Goal: Task Accomplishment & Management: Manage account settings

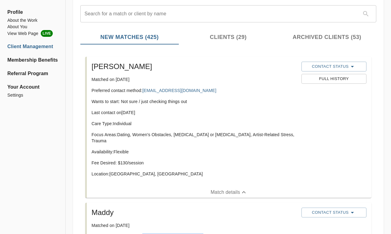
scroll to position [71, 0]
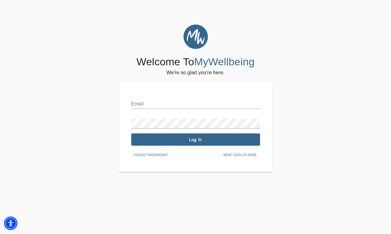
click at [167, 102] on input "text" at bounding box center [195, 104] width 129 height 10
type input "[PERSON_NAME][EMAIL_ADDRESS][PERSON_NAME][DOMAIN_NAME]"
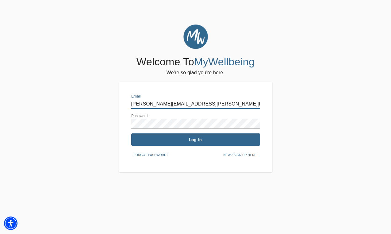
click at [190, 141] on span "Log In" at bounding box center [196, 140] width 124 height 6
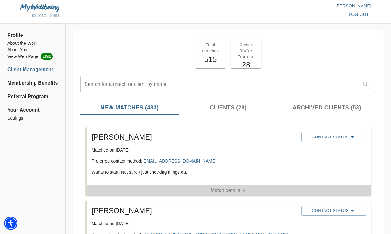
click at [228, 193] on p "Match details" at bounding box center [225, 190] width 29 height 7
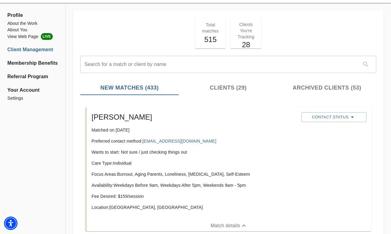
scroll to position [18, 0]
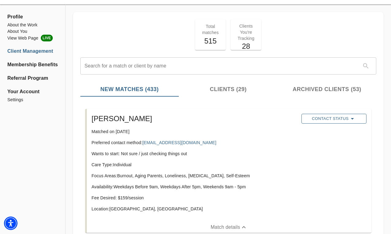
click at [352, 118] on icon "button" at bounding box center [352, 118] width 7 height 7
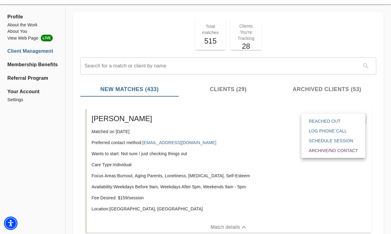
click at [327, 121] on span "Reached Out" at bounding box center [333, 121] width 49 height 6
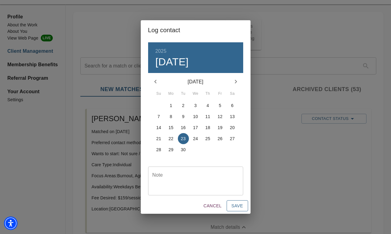
click at [240, 207] on span "Save" at bounding box center [238, 206] width 12 height 8
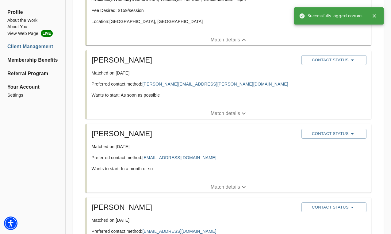
scroll to position [206, 0]
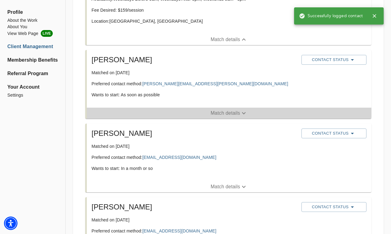
click at [220, 113] on p "Match details" at bounding box center [225, 112] width 29 height 7
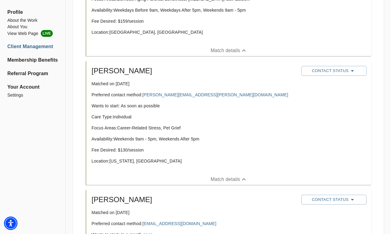
click at [195, 84] on p "Matched on [DATE]" at bounding box center [194, 84] width 205 height 6
drag, startPoint x: 195, startPoint y: 95, endPoint x: 144, endPoint y: 96, distance: 50.9
click at [144, 96] on p "Preferred contact method: [PERSON_NAME][EMAIL_ADDRESS][PERSON_NAME][DOMAIN_NAME]" at bounding box center [194, 95] width 205 height 6
copy link "[PERSON_NAME][EMAIL_ADDRESS][PERSON_NAME][DOMAIN_NAME]"
click at [343, 66] on button "Contact Status" at bounding box center [333, 71] width 65 height 10
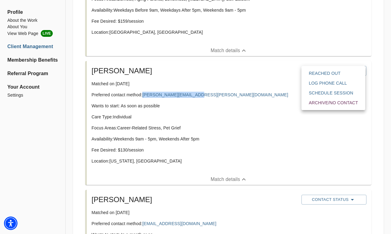
click at [332, 74] on span "Reached Out" at bounding box center [333, 73] width 49 height 6
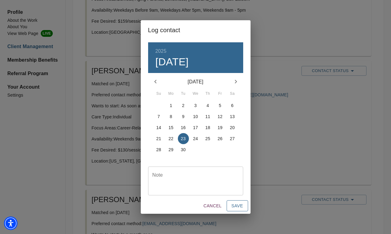
click at [236, 205] on span "Save" at bounding box center [238, 206] width 12 height 8
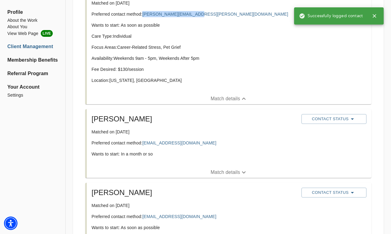
scroll to position [286, 0]
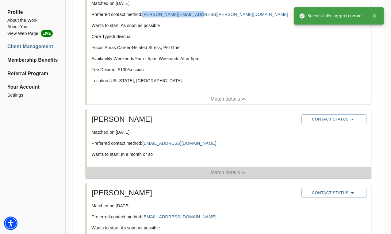
click at [231, 173] on p "Match details" at bounding box center [225, 172] width 29 height 7
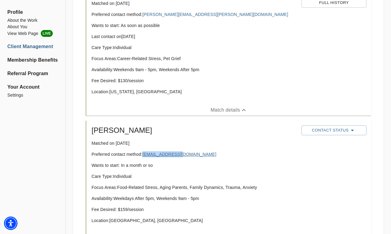
drag, startPoint x: 189, startPoint y: 156, endPoint x: 144, endPoint y: 156, distance: 44.8
click at [144, 156] on p "Preferred contact method: [EMAIL_ADDRESS][DOMAIN_NAME]" at bounding box center [194, 154] width 205 height 6
copy link "[EMAIL_ADDRESS][DOMAIN_NAME]"
click at [339, 131] on span "Contact Status" at bounding box center [334, 130] width 59 height 7
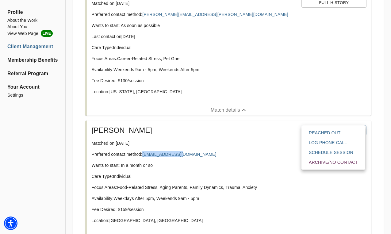
click at [326, 132] on span "Reached Out" at bounding box center [333, 133] width 49 height 6
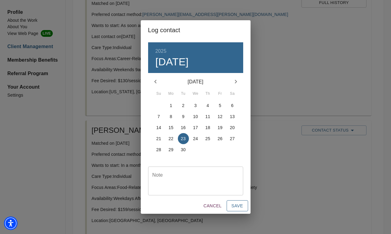
click at [242, 206] on span "Save" at bounding box center [238, 206] width 12 height 8
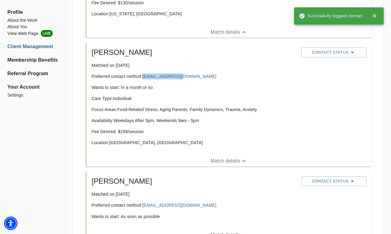
scroll to position [385, 0]
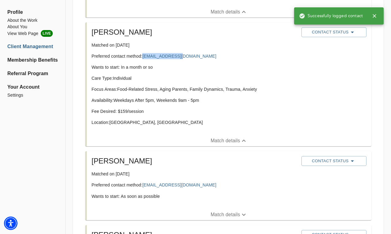
click at [227, 216] on p "Match details" at bounding box center [225, 214] width 29 height 7
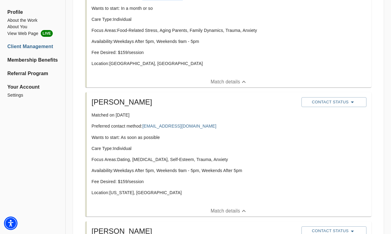
scroll to position [444, 0]
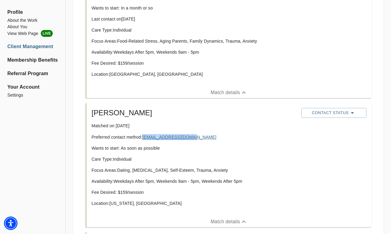
drag, startPoint x: 194, startPoint y: 138, endPoint x: 144, endPoint y: 139, distance: 50.3
click at [144, 139] on p "Preferred contact method: [EMAIL_ADDRESS][DOMAIN_NAME]" at bounding box center [194, 137] width 205 height 6
copy link "[EMAIL_ADDRESS][DOMAIN_NAME]"
click at [357, 112] on span "Contact Status" at bounding box center [334, 112] width 59 height 7
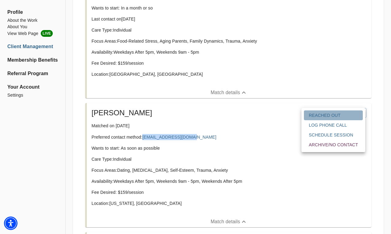
click at [327, 114] on span "Reached Out" at bounding box center [333, 115] width 49 height 6
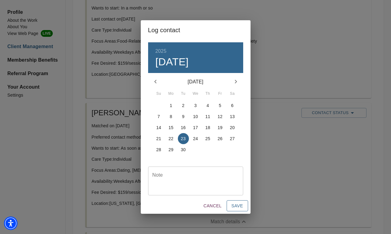
click at [237, 207] on span "Save" at bounding box center [238, 206] width 12 height 8
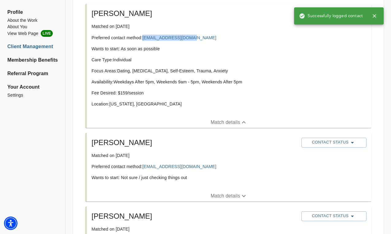
scroll to position [543, 0]
click at [225, 195] on p "Match details" at bounding box center [225, 196] width 29 height 7
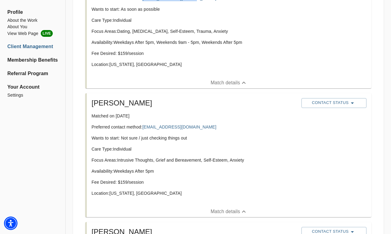
scroll to position [584, 0]
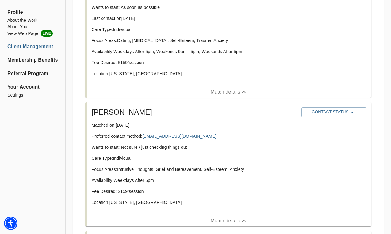
drag, startPoint x: 196, startPoint y: 125, endPoint x: 144, endPoint y: 127, distance: 52.2
click at [144, 127] on div "[PERSON_NAME] Matched on [DATE] Preferred contact method: [EMAIL_ADDRESS][DOMAI…" at bounding box center [194, 159] width 210 height 108
click at [209, 126] on p "Matched on [DATE]" at bounding box center [194, 125] width 205 height 6
drag, startPoint x: 196, startPoint y: 136, endPoint x: 144, endPoint y: 138, distance: 52.5
click at [144, 138] on p "Preferred contact method: [EMAIL_ADDRESS][DOMAIN_NAME]" at bounding box center [194, 136] width 205 height 6
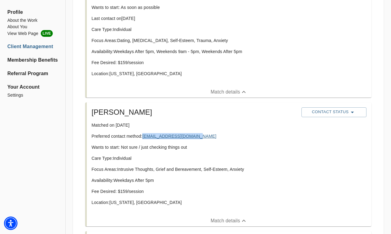
copy link "[EMAIL_ADDRESS][DOMAIN_NAME]"
click at [354, 112] on icon "button" at bounding box center [352, 112] width 7 height 7
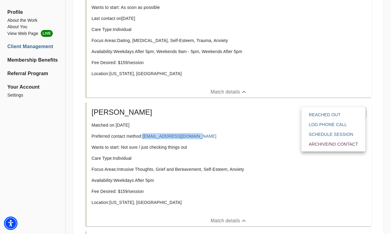
click at [335, 114] on span "Reached Out" at bounding box center [333, 115] width 49 height 6
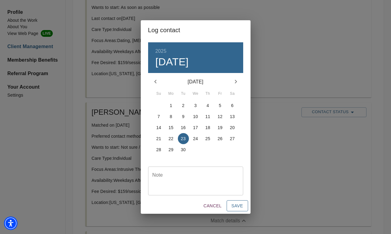
click at [237, 207] on span "Save" at bounding box center [238, 206] width 12 height 8
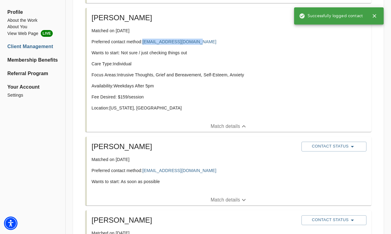
scroll to position [680, 0]
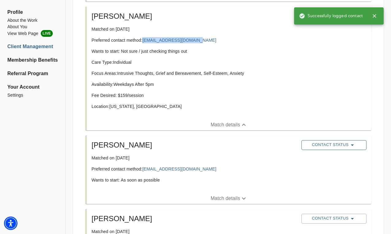
click at [336, 144] on span "Contact Status" at bounding box center [334, 144] width 59 height 7
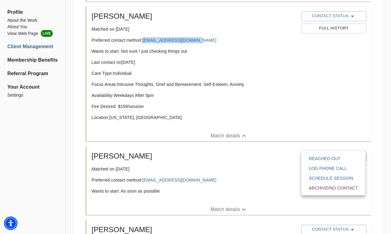
click at [320, 158] on span "Reached Out" at bounding box center [333, 158] width 49 height 6
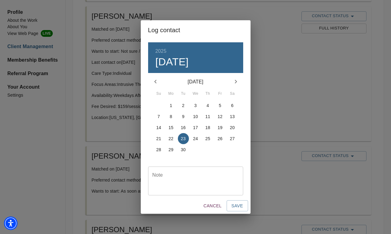
click at [220, 128] on p "19" at bounding box center [220, 128] width 5 height 6
click at [236, 207] on span "Save" at bounding box center [238, 206] width 12 height 8
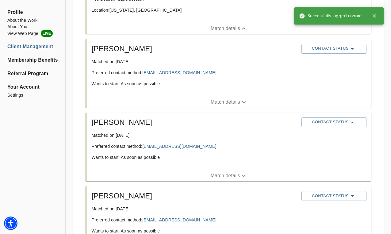
scroll to position [790, 0]
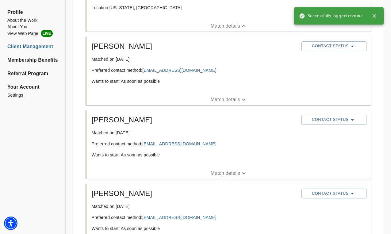
click at [228, 173] on p "Match details" at bounding box center [225, 173] width 29 height 7
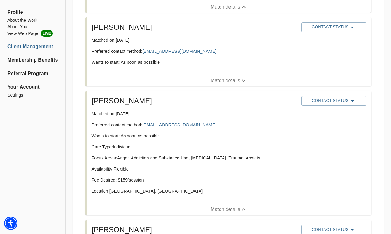
scroll to position [809, 0]
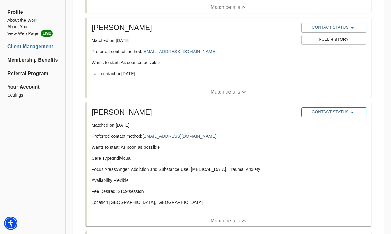
click at [336, 112] on span "Contact Status" at bounding box center [334, 112] width 59 height 7
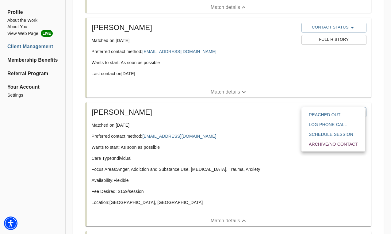
click at [330, 114] on span "Reached Out" at bounding box center [333, 115] width 49 height 6
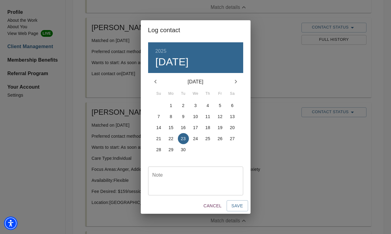
click at [221, 128] on p "19" at bounding box center [220, 128] width 5 height 6
click at [236, 204] on span "Save" at bounding box center [238, 206] width 12 height 8
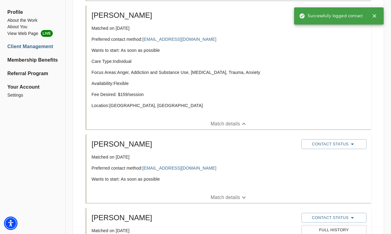
scroll to position [909, 0]
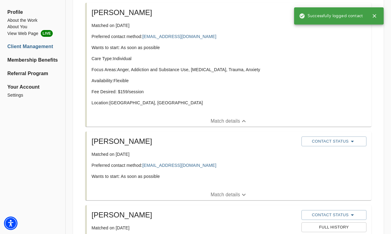
click at [232, 193] on p "Match details" at bounding box center [225, 194] width 29 height 7
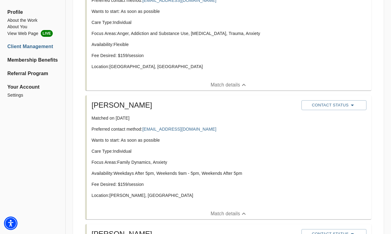
scroll to position [948, 0]
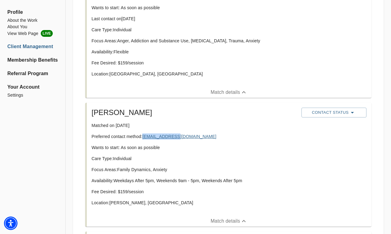
drag, startPoint x: 180, startPoint y: 136, endPoint x: 144, endPoint y: 138, distance: 35.6
click at [144, 138] on p "Preferred contact method: [EMAIL_ADDRESS][DOMAIN_NAME]" at bounding box center [194, 136] width 205 height 6
copy link "[EMAIL_ADDRESS][DOMAIN_NAME]"
click at [351, 112] on icon "button" at bounding box center [352, 112] width 7 height 7
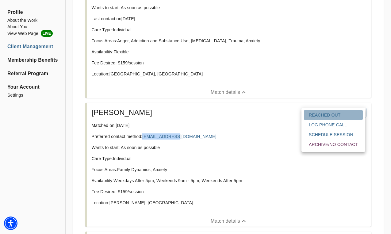
click at [320, 115] on span "Reached Out" at bounding box center [333, 115] width 49 height 6
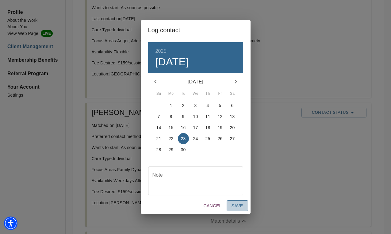
click at [237, 207] on span "Save" at bounding box center [238, 206] width 12 height 8
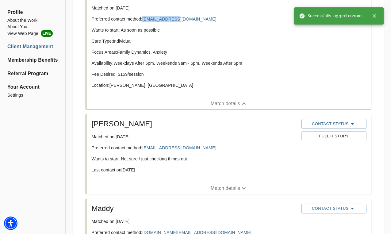
scroll to position [1067, 0]
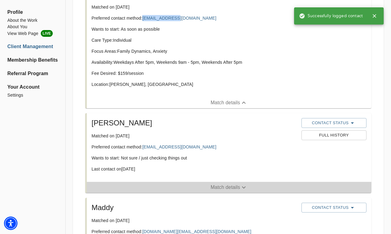
click at [235, 190] on p "Match details" at bounding box center [225, 187] width 29 height 7
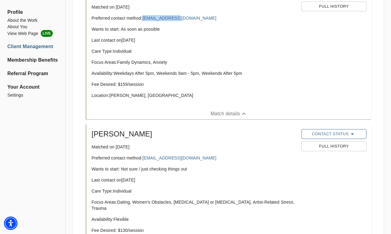
click at [343, 136] on span "Contact Status" at bounding box center [334, 133] width 59 height 7
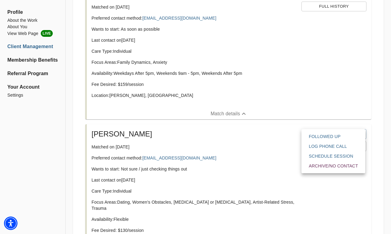
click at [289, 155] on div at bounding box center [195, 117] width 391 height 234
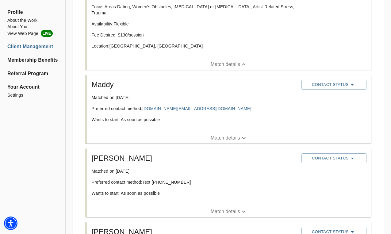
scroll to position [1273, 0]
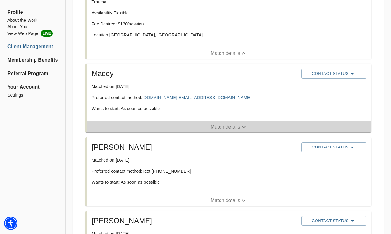
click at [223, 126] on p "Match details" at bounding box center [225, 126] width 29 height 7
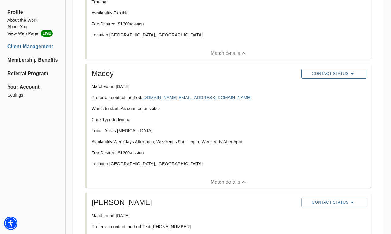
click at [349, 75] on icon "button" at bounding box center [352, 73] width 7 height 7
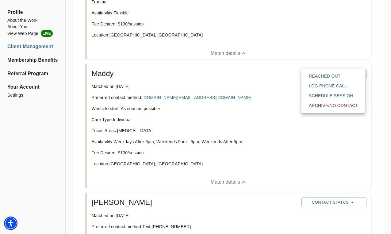
click at [338, 77] on span "Reached Out" at bounding box center [333, 76] width 49 height 6
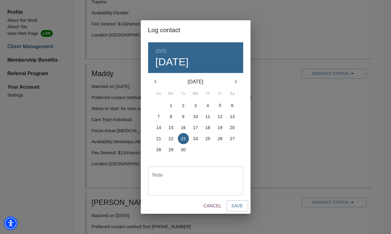
click at [207, 128] on p "18" at bounding box center [207, 128] width 5 height 6
click at [236, 206] on span "Save" at bounding box center [238, 206] width 12 height 8
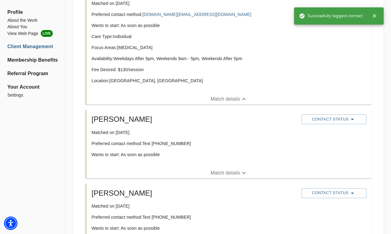
scroll to position [1357, 0]
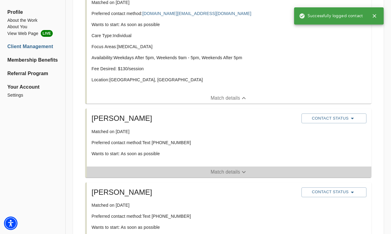
click at [231, 170] on p "Match details" at bounding box center [225, 171] width 29 height 7
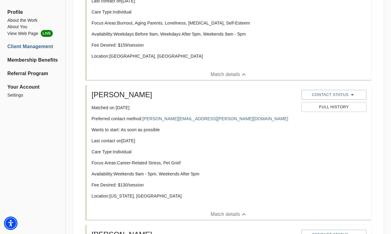
scroll to position [0, 0]
